Goal: Use online tool/utility: Utilize a website feature to perform a specific function

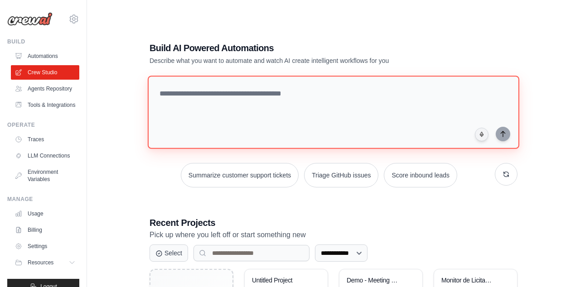
click at [335, 88] on textarea at bounding box center [333, 112] width 371 height 73
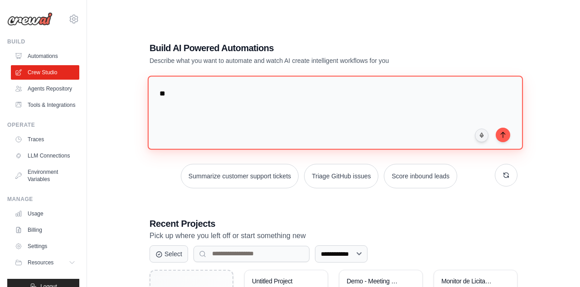
type textarea "*"
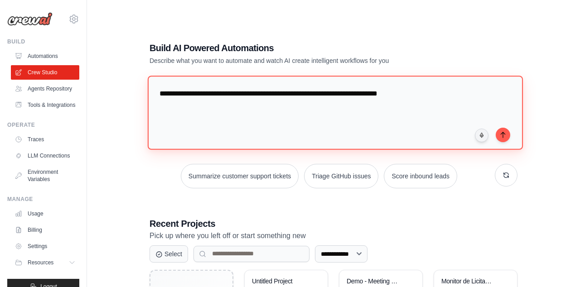
type textarea "*"
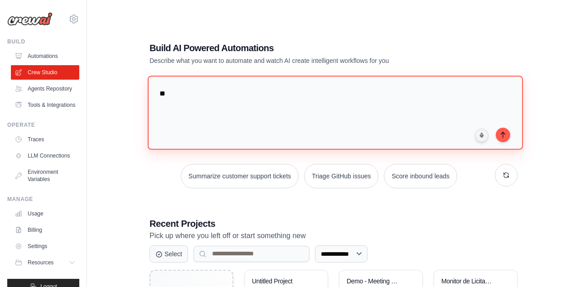
type textarea "*"
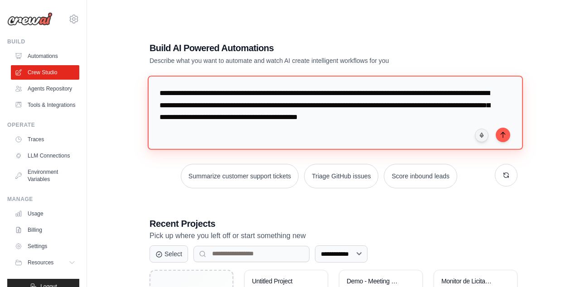
type textarea "**********"
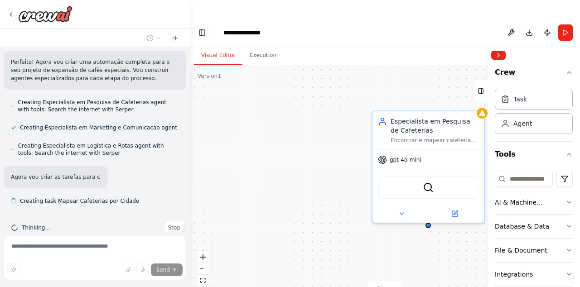
scroll to position [445, 0]
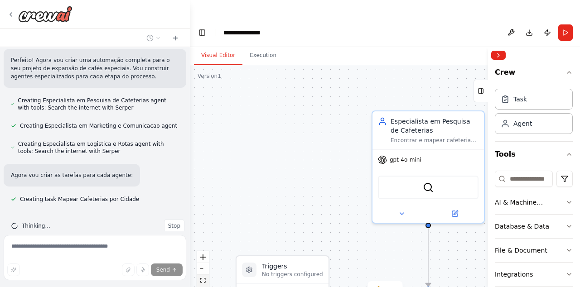
click at [201, 278] on icon "fit view" at bounding box center [202, 280] width 5 height 5
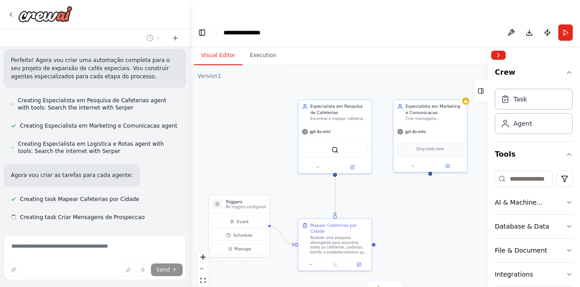
scroll to position [463, 0]
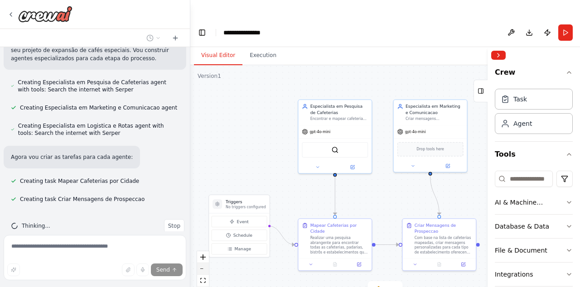
click at [206, 263] on button "zoom out" at bounding box center [203, 269] width 12 height 12
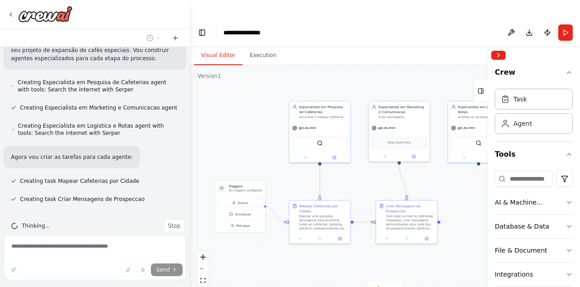
drag, startPoint x: 244, startPoint y: 154, endPoint x: 221, endPoint y: 142, distance: 26.5
click at [221, 142] on div ".deletable-edge-delete-btn { width: 20px; height: 20px; border: 0px solid #ffff…" at bounding box center [384, 185] width 389 height 240
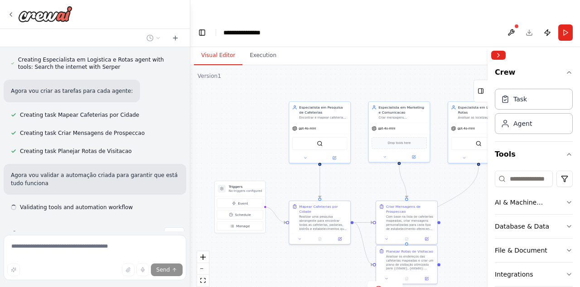
scroll to position [537, 0]
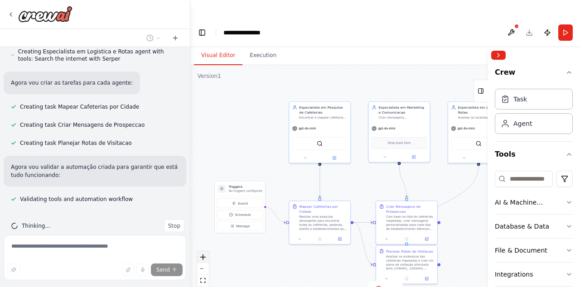
click at [201, 254] on icon "zoom in" at bounding box center [202, 256] width 5 height 5
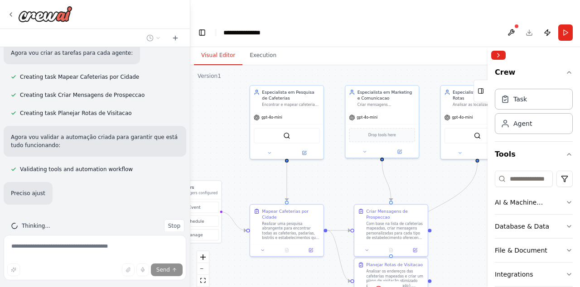
drag, startPoint x: 236, startPoint y: 117, endPoint x: 216, endPoint y: 118, distance: 19.9
click at [216, 118] on div ".deletable-edge-delete-btn { width: 20px; height: 20px; border: 0px solid #ffff…" at bounding box center [384, 185] width 389 height 240
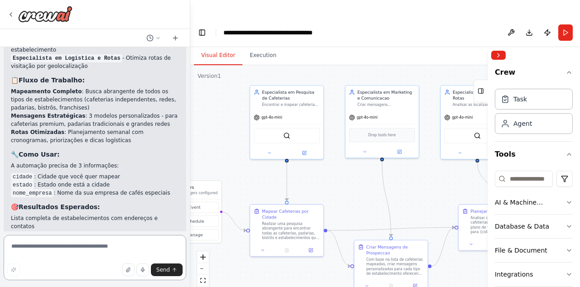
scroll to position [978, 0]
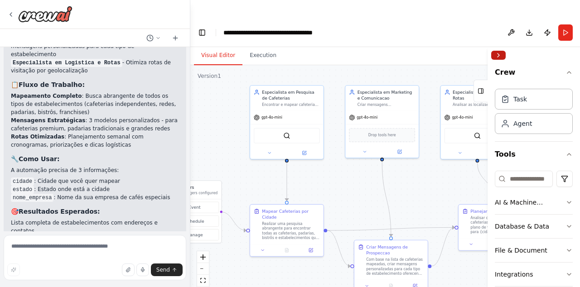
click at [499, 53] on button "Collapse right sidebar" at bounding box center [498, 55] width 14 height 9
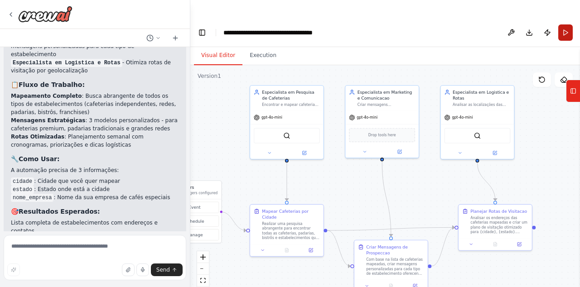
click at [562, 24] on button "Run" at bounding box center [565, 32] width 14 height 16
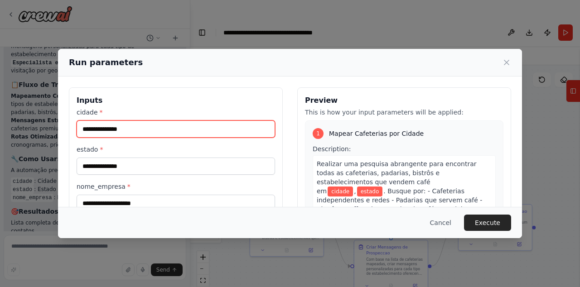
click at [147, 132] on input "cidade *" at bounding box center [176, 128] width 198 height 17
type input "**********"
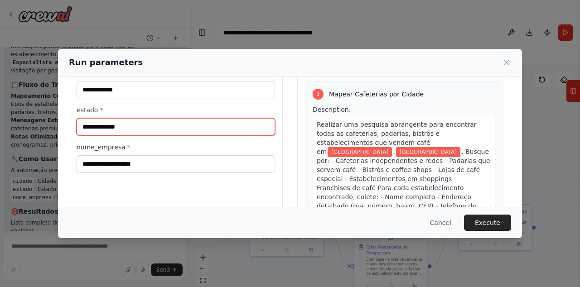
scroll to position [43, 0]
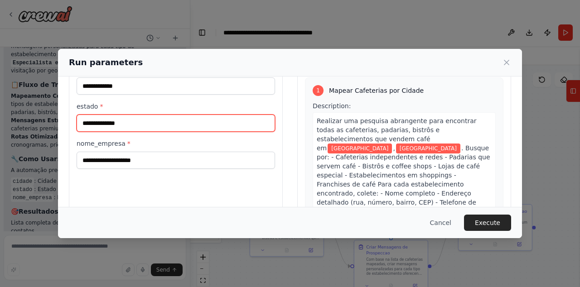
type input "**********"
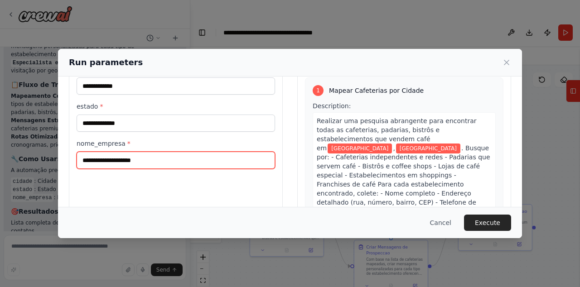
click at [139, 158] on input "nome_empresa *" at bounding box center [176, 160] width 198 height 17
type input "********"
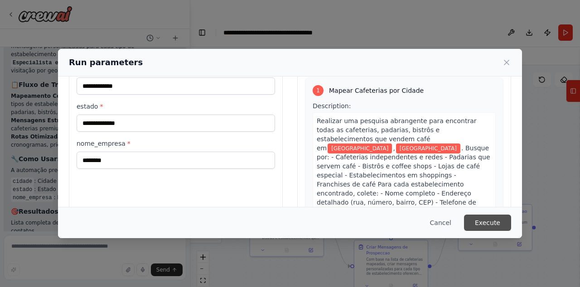
click at [475, 220] on button "Execute" at bounding box center [487, 223] width 47 height 16
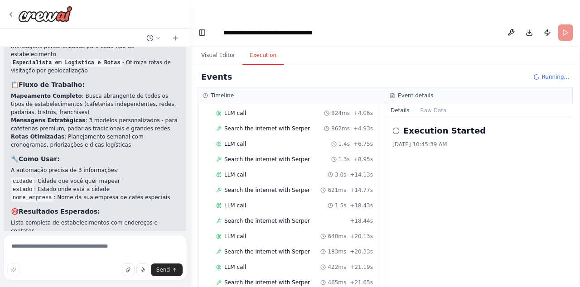
scroll to position [104, 0]
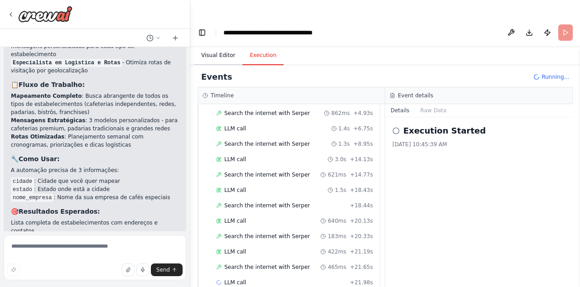
click at [220, 46] on button "Visual Editor" at bounding box center [218, 55] width 48 height 19
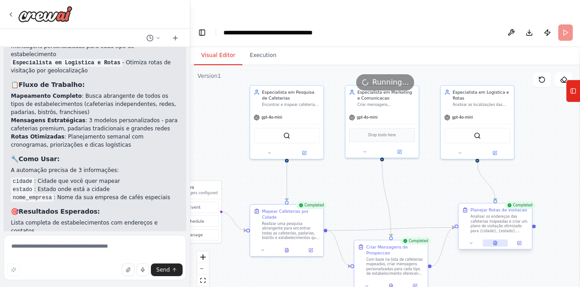
click at [494, 241] on icon at bounding box center [494, 243] width 3 height 4
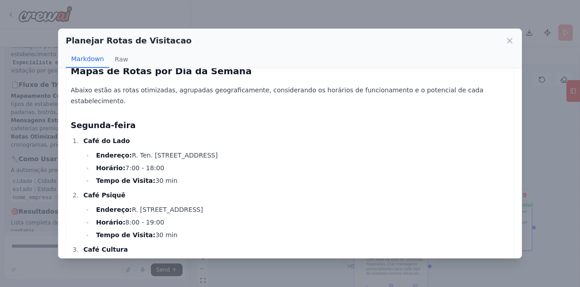
scroll to position [0, 0]
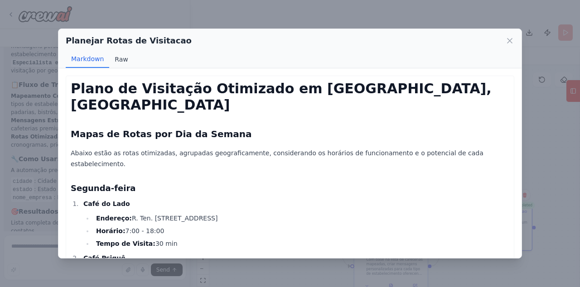
click at [119, 63] on button "Raw" at bounding box center [121, 59] width 24 height 17
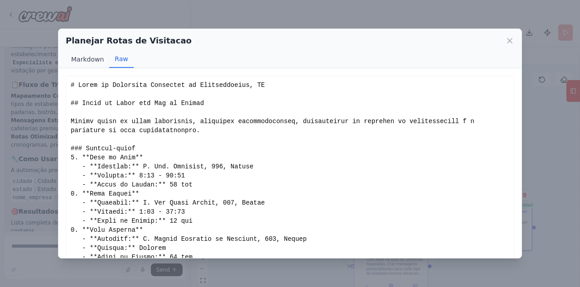
click at [82, 60] on button "Markdown" at bounding box center [87, 59] width 43 height 17
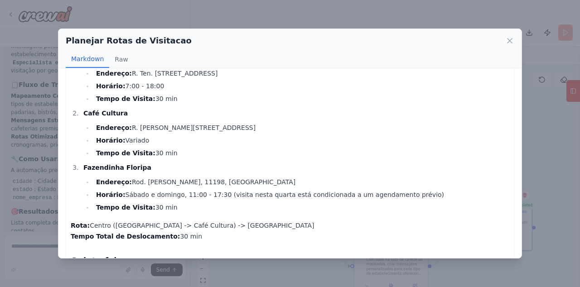
scroll to position [484, 0]
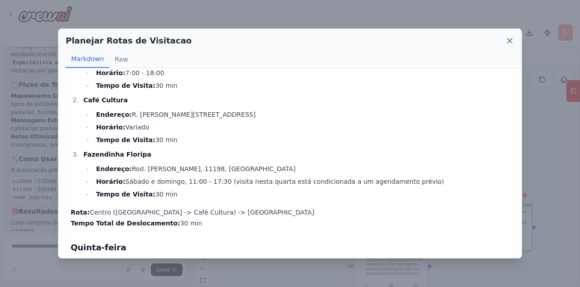
click at [512, 39] on icon at bounding box center [509, 40] width 9 height 9
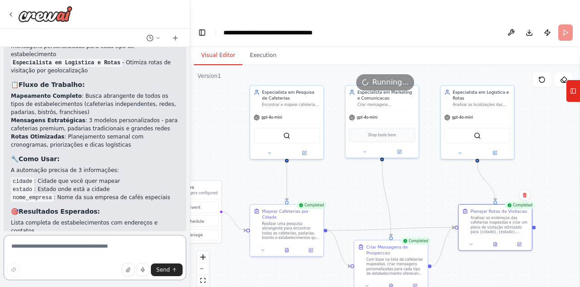
click at [40, 249] on textarea at bounding box center [95, 257] width 182 height 45
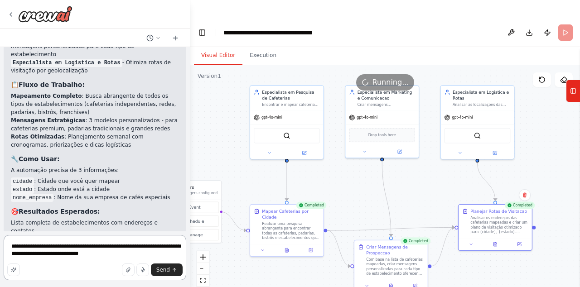
type textarea "**********"
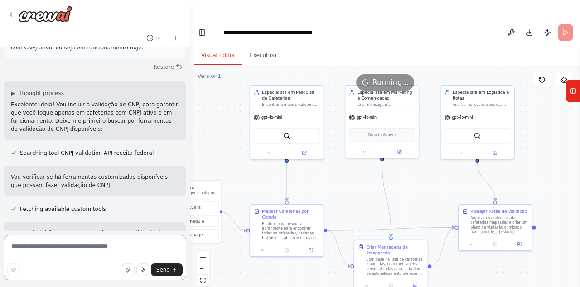
scroll to position [1568, 0]
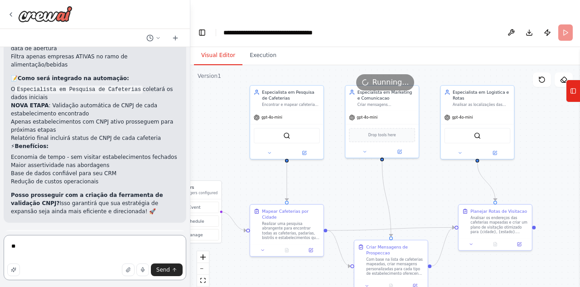
type textarea "***"
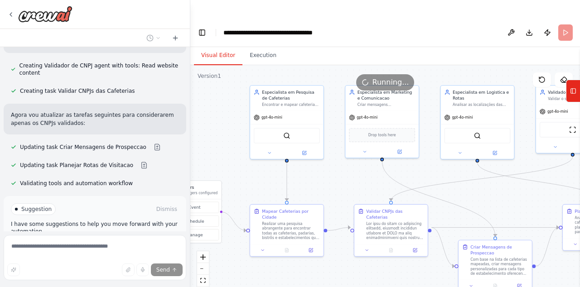
scroll to position [1835, 0]
click at [201, 268] on icon "zoom out" at bounding box center [202, 268] width 5 height 1
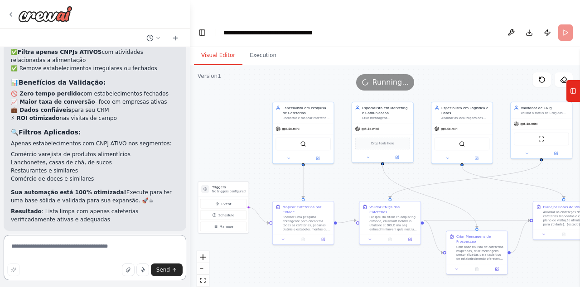
scroll to position [2172, 0]
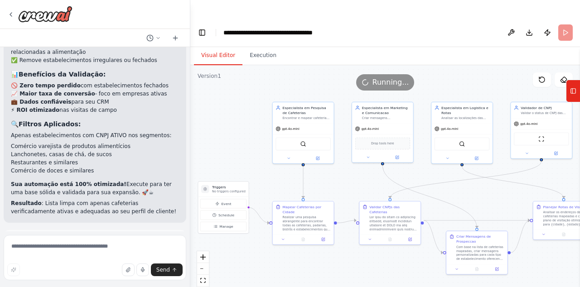
click at [89, 278] on span "Run Automation" at bounding box center [99, 281] width 44 height 7
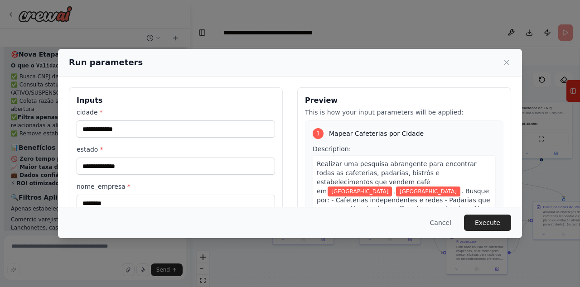
scroll to position [105, 0]
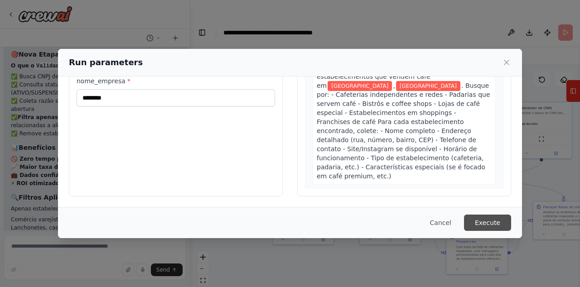
click at [482, 226] on button "Execute" at bounding box center [487, 223] width 47 height 16
